Goal: Task Accomplishment & Management: Complete application form

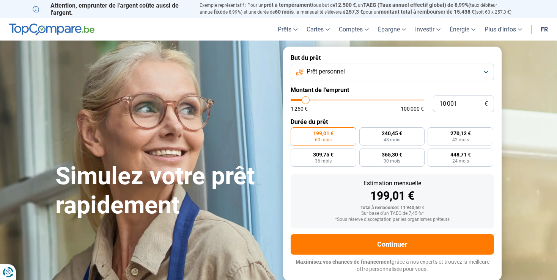
click at [389, 72] on button "Prêt personnel" at bounding box center [391, 72] width 203 height 17
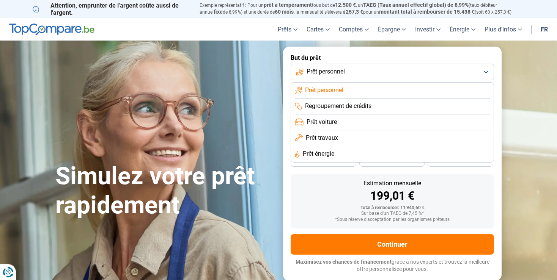
click at [389, 72] on button "Prêt personnel" at bounding box center [391, 72] width 203 height 17
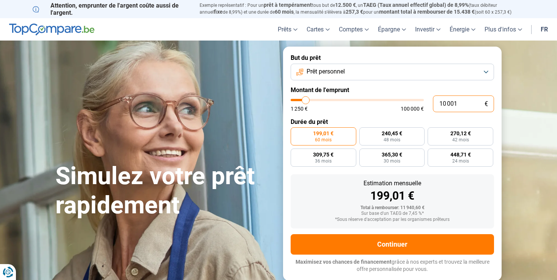
drag, startPoint x: 440, startPoint y: 105, endPoint x: 461, endPoint y: 105, distance: 20.9
click at [461, 105] on input "10 001" at bounding box center [463, 104] width 61 height 17
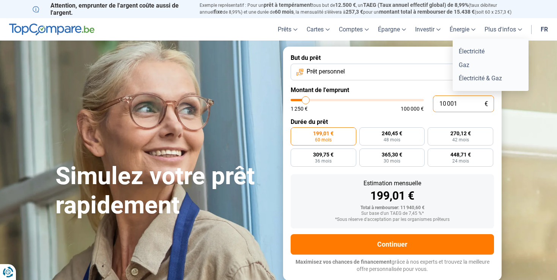
type input "4"
type input "1250"
type input "40"
type input "1250"
type input "400"
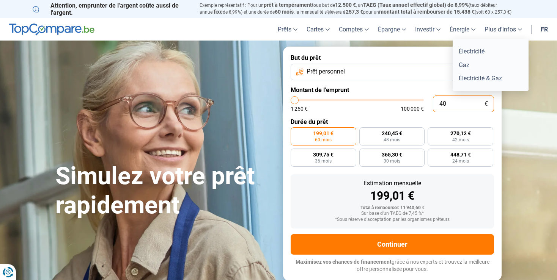
type input "1250"
type input "4 000"
type input "4000"
type input "40 000"
type input "40000"
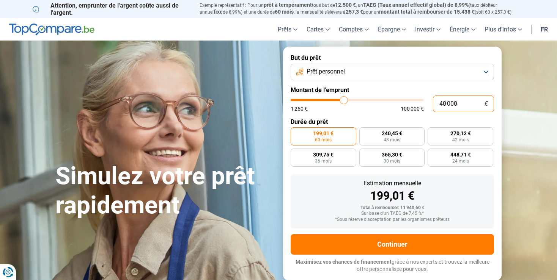
radio input "false"
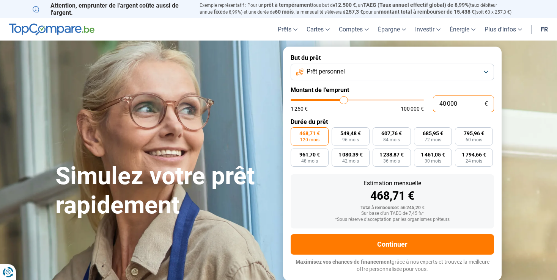
type input "38 250"
type input "38250"
type input "38 500"
type input "38500"
type input "38 750"
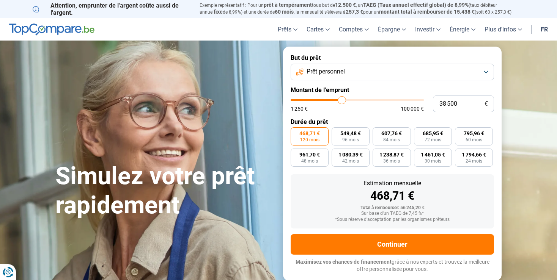
type input "38750"
type input "39 250"
type input "39250"
type input "39 750"
type input "39750"
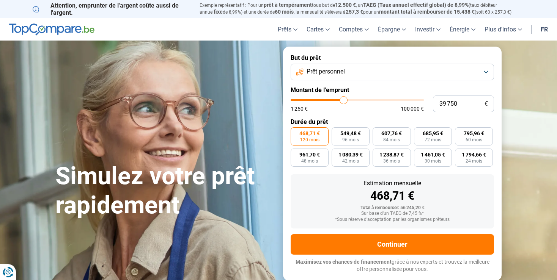
type input "40 500"
type input "40500"
type input "40 750"
type input "40750"
type input "41 000"
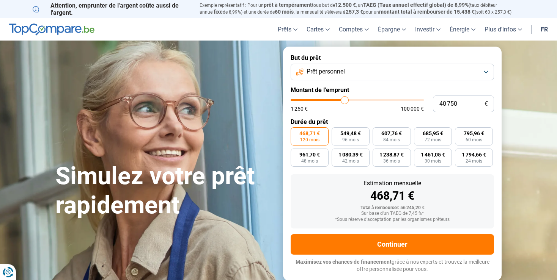
type input "41000"
type input "41 500"
type input "41500"
type input "42 000"
type input "42000"
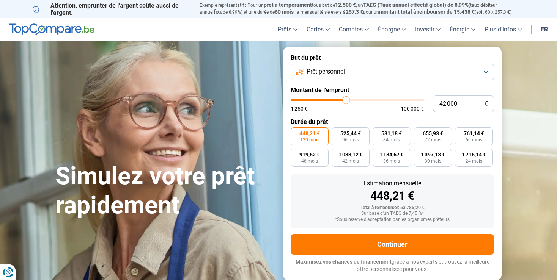
type input "42 750"
type input "42750"
type input "44 000"
type input "44000"
type input "44 750"
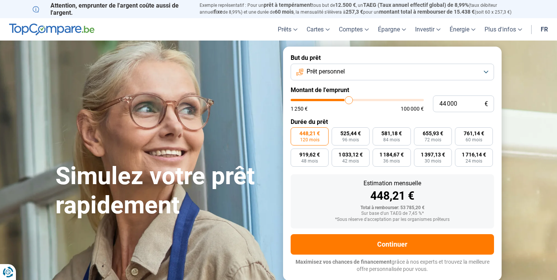
type input "44750"
type input "46 750"
type input "46750"
type input "48 750"
type input "48750"
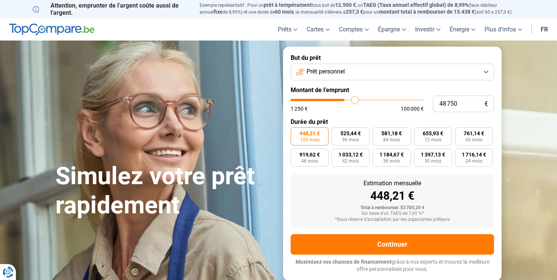
type input "50 750"
type input "50750"
type input "52 250"
type input "52250"
type input "54 000"
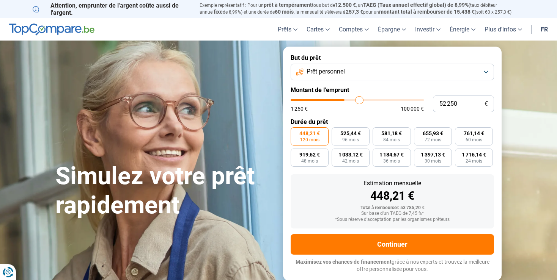
type input "54000"
type input "55 250"
type input "55250"
type input "57 750"
type input "57750"
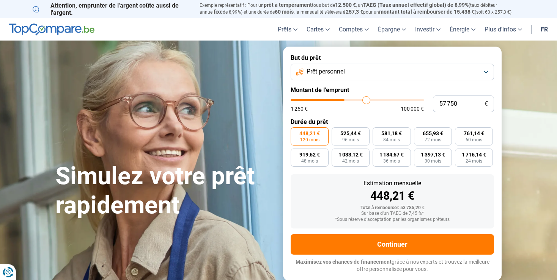
type input "59 000"
type input "59000"
type input "59 750"
type input "59750"
type input "61 000"
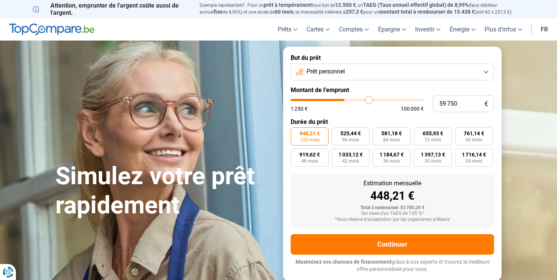
type input "61000"
type input "62 000"
type input "62000"
type input "62 750"
type input "62750"
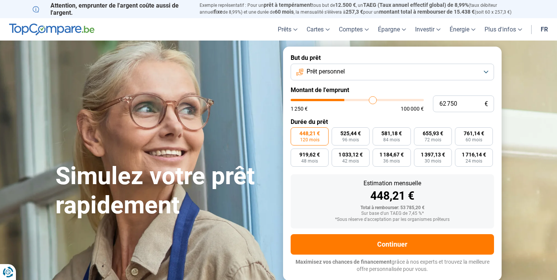
type input "63 750"
type input "63750"
type input "64 750"
type input "64750"
type input "65 250"
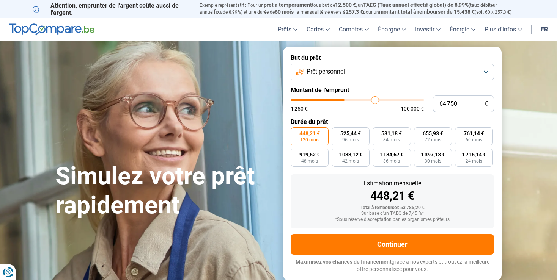
type input "65250"
type input "66 250"
type input "66250"
type input "67 250"
type input "67250"
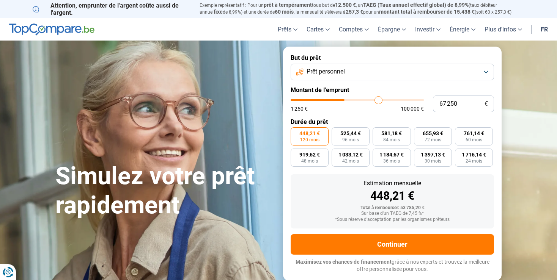
type input "68 000"
type input "68000"
type input "69 250"
type input "69250"
type input "70 000"
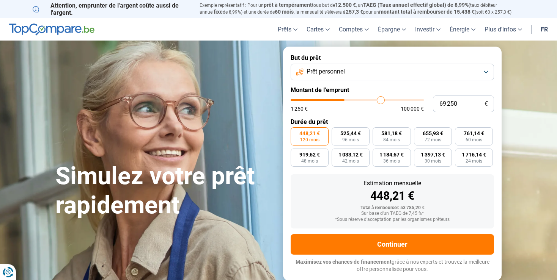
type input "70000"
type input "71 000"
type input "71000"
type input "72 250"
type input "72250"
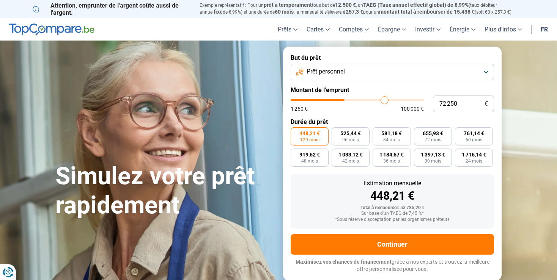
type input "73 250"
type input "73250"
type input "74 000"
type input "74000"
type input "74 750"
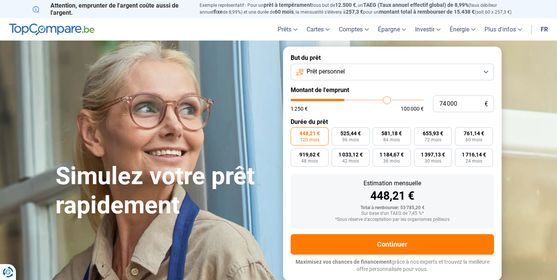
type input "74750"
type input "75 750"
type input "75750"
type input "76 250"
type input "76250"
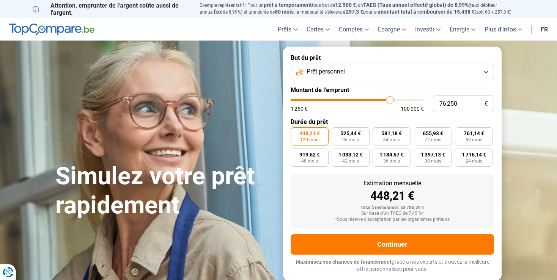
type input "76 750"
type input "76750"
type input "77 250"
type input "77250"
type input "77 750"
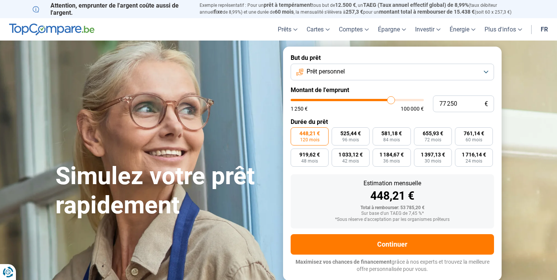
type input "77750"
type input "78 000"
type input "78000"
type input "78 500"
type input "78500"
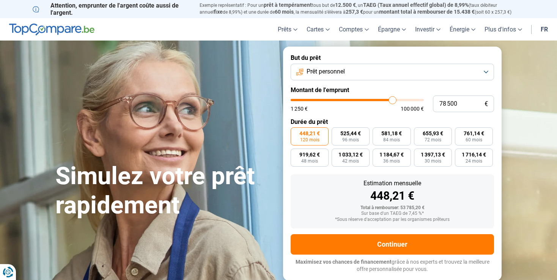
type input "79 000"
type input "79000"
type input "79 500"
type input "79500"
type input "80 500"
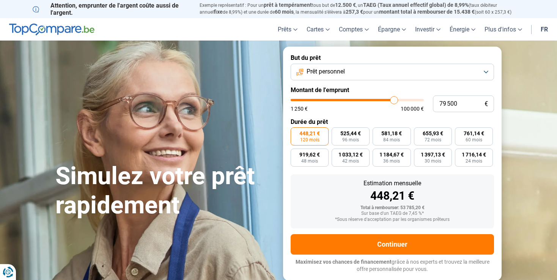
type input "80500"
type input "81 250"
type input "81250"
type input "81 750"
type input "81750"
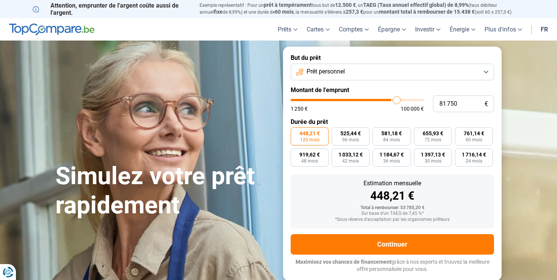
type input "82 750"
type input "82750"
type input "83 500"
type input "83500"
type input "84 500"
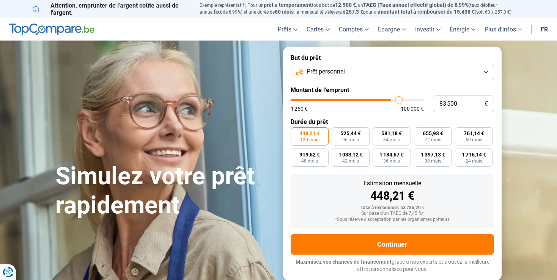
type input "84500"
type input "85 000"
type input "85000"
type input "85 750"
type input "85750"
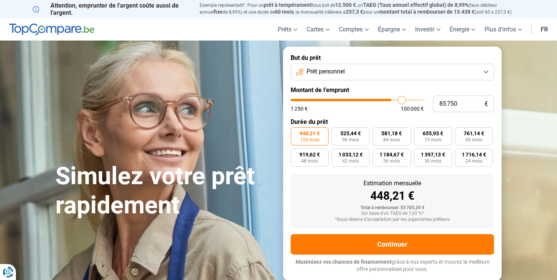
type input "86 750"
type input "86750"
type input "87 250"
type input "87250"
type input "87 750"
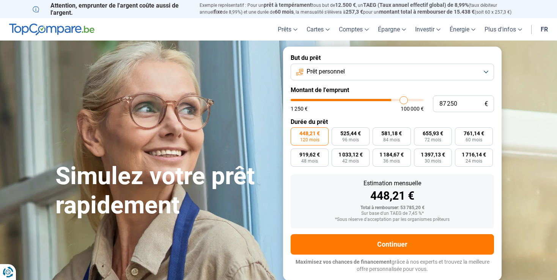
type input "87750"
type input "88 250"
type input "88250"
type input "89 500"
type input "89500"
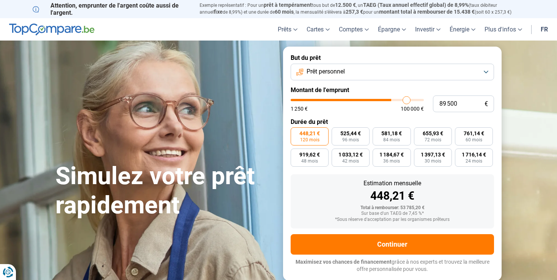
type input "90 500"
type input "90500"
type input "91 500"
type input "91500"
type input "92 000"
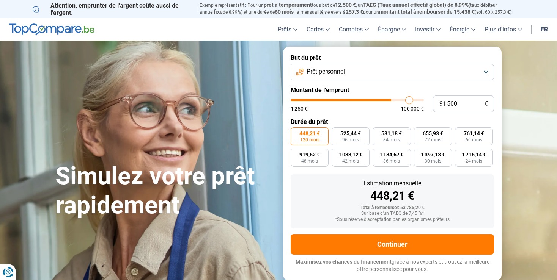
type input "92000"
type input "92 500"
type input "92500"
type input "93 500"
type input "93500"
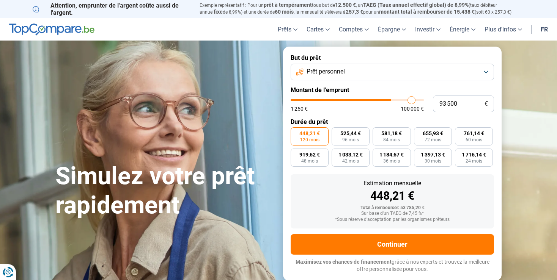
type input "93 750"
type input "93750"
type input "94 500"
type input "94500"
type input "95 000"
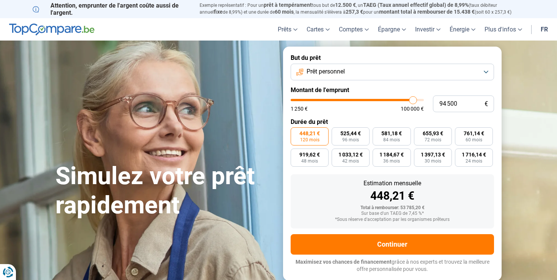
type input "95000"
type input "95 500"
type input "95500"
type input "95 250"
type input "95250"
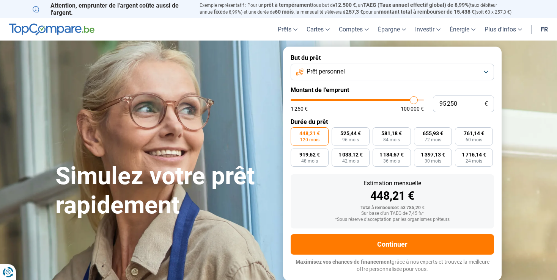
type input "94 500"
type input "94500"
type input "93 750"
type input "93750"
type input "93 250"
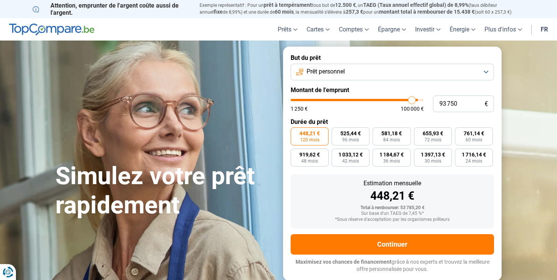
type input "93250"
type input "92 250"
type input "92250"
type input "91 250"
type input "91250"
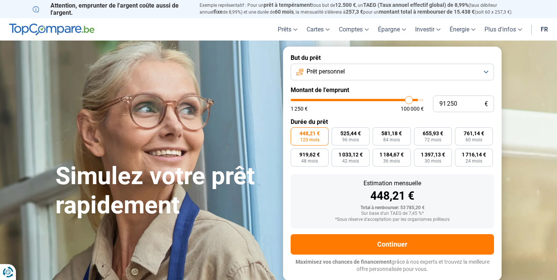
type input "90 500"
type input "90500"
type input "89 250"
type input "89250"
type input "87 750"
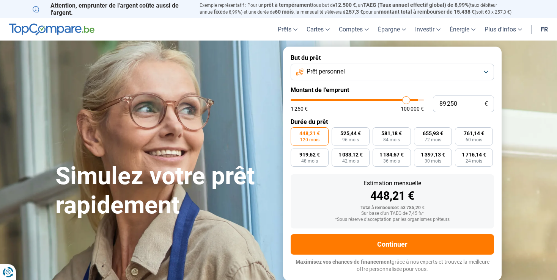
type input "87750"
type input "87 250"
type input "87250"
type input "86 250"
type input "86250"
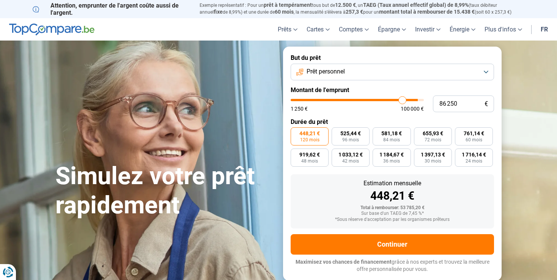
type input "85 500"
type input "85500"
type input "84 250"
type input "84250"
type input "83 250"
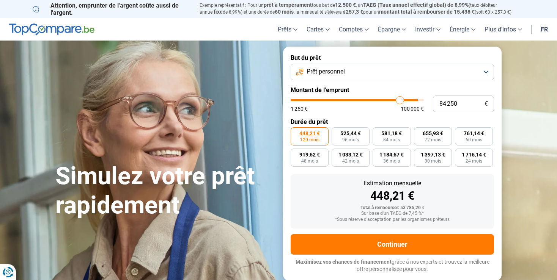
type input "83250"
type input "82 500"
type input "82500"
type input "81 750"
type input "81750"
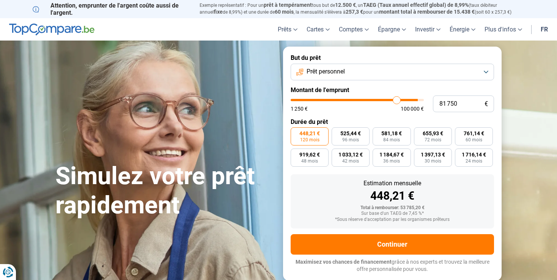
type input "81 500"
type input "81500"
type input "80 000"
type input "80000"
type input "78 750"
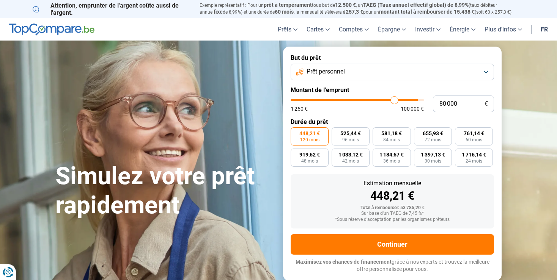
type input "78750"
type input "77 750"
type input "77750"
type input "77 250"
type input "77250"
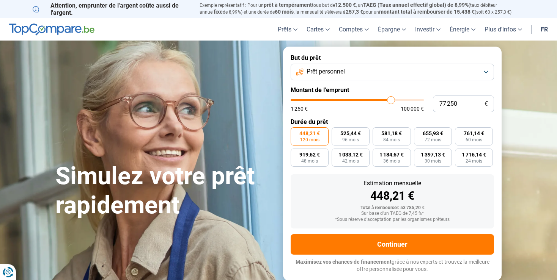
type input "76 500"
type input "76500"
type input "76 000"
type input "76000"
type input "75 500"
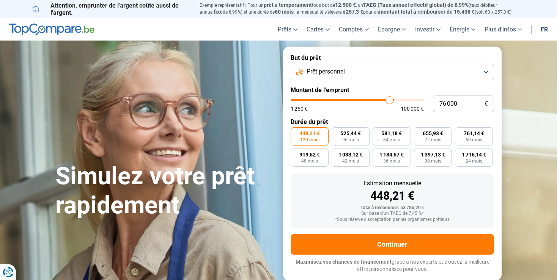
type input "75500"
type input "75 250"
type input "75250"
type input "74 500"
drag, startPoint x: 345, startPoint y: 99, endPoint x: 354, endPoint y: 116, distance: 19.7
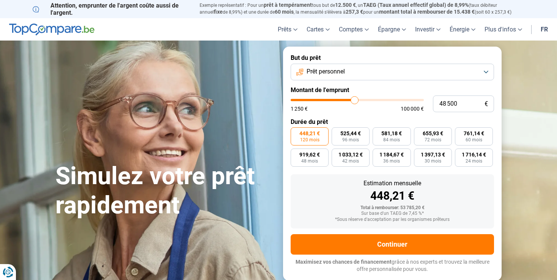
click at [354, 101] on input "range" at bounding box center [356, 100] width 133 height 2
click at [334, 97] on div "48 500 € 1 250 € 100 000 €" at bounding box center [391, 104] width 203 height 17
click at [334, 101] on input "range" at bounding box center [356, 100] width 133 height 2
drag, startPoint x: 336, startPoint y: 101, endPoint x: 345, endPoint y: 99, distance: 9.3
click at [345, 99] on input "range" at bounding box center [356, 100] width 133 height 2
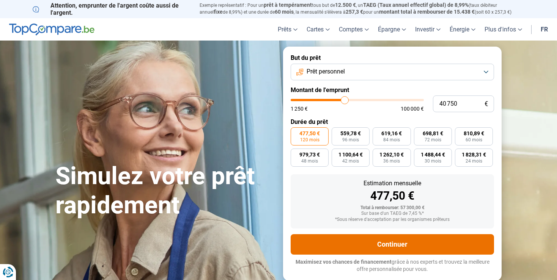
click at [389, 246] on button "Continuer" at bounding box center [391, 244] width 203 height 20
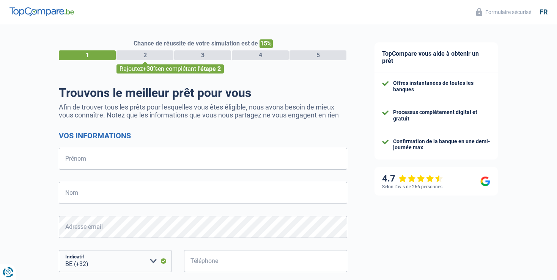
select select "32"
